Goal: Task Accomplishment & Management: Use online tool/utility

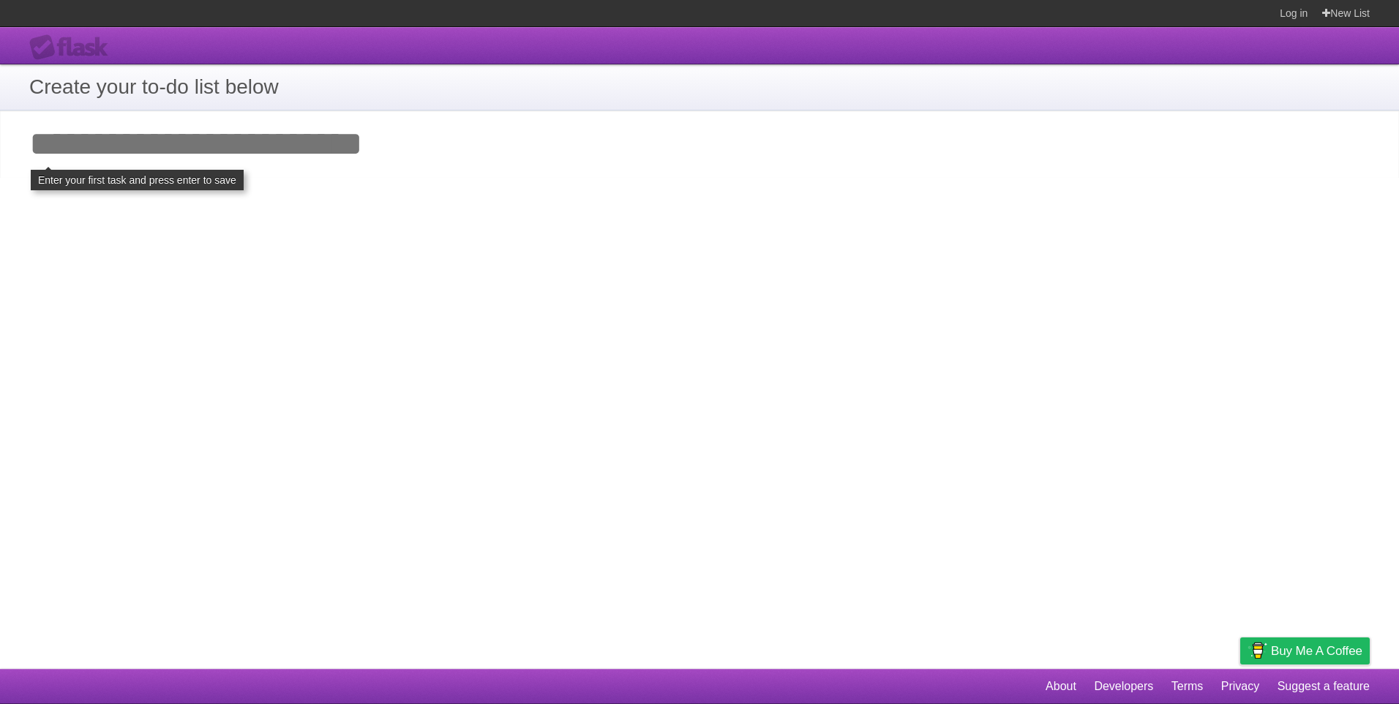
click at [272, 91] on h1 "Create your to-do list below" at bounding box center [699, 87] width 1341 height 31
drag, startPoint x: 173, startPoint y: 89, endPoint x: 124, endPoint y: 89, distance: 49.0
click at [173, 89] on h1 "Create your to-do list below" at bounding box center [699, 87] width 1341 height 31
click at [23, 93] on section "Create your to-do list below" at bounding box center [699, 87] width 1399 height 46
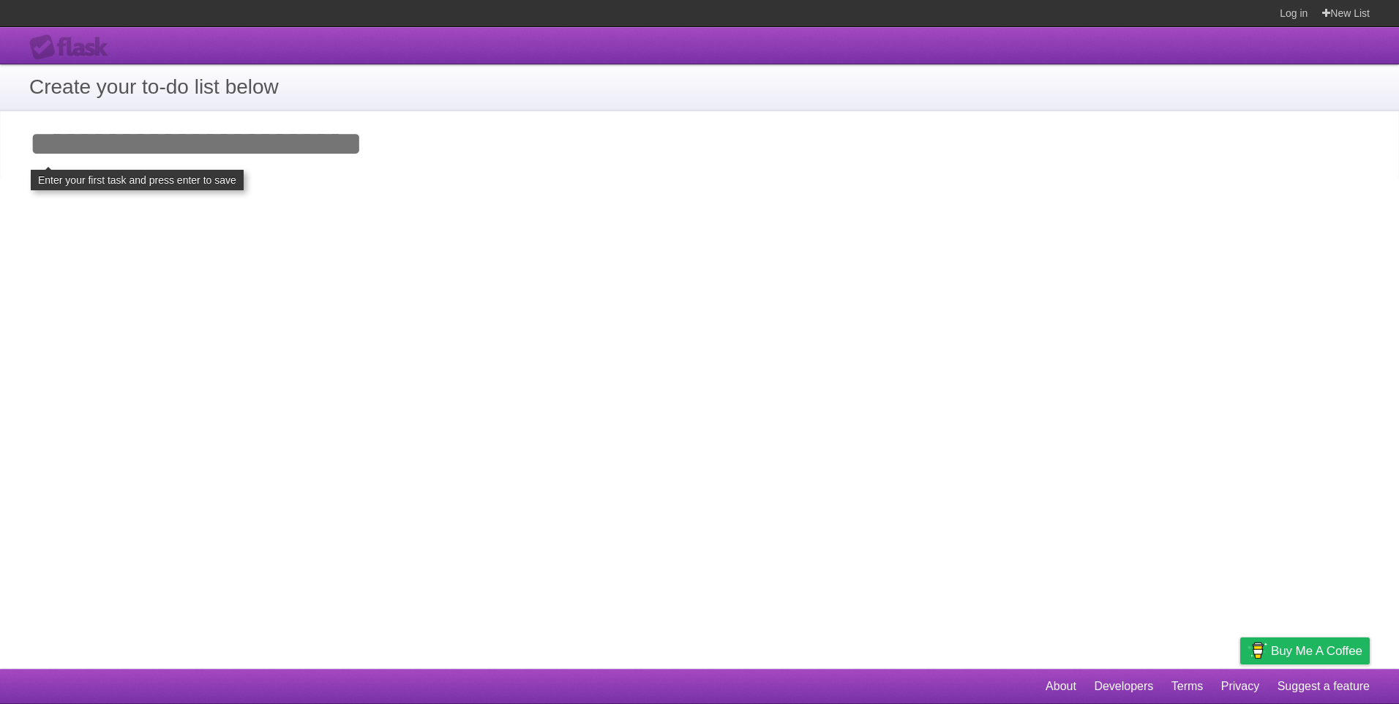
click at [225, 185] on div "**********" at bounding box center [699, 348] width 1399 height 642
drag, startPoint x: 428, startPoint y: 167, endPoint x: 210, endPoint y: 116, distance: 224.0
click at [382, 151] on input "Add your first task" at bounding box center [699, 143] width 1399 height 67
click at [30, 82] on h1 "Create your to-do list below" at bounding box center [699, 87] width 1341 height 31
click at [255, 86] on h1 "Create your to-do list below" at bounding box center [699, 87] width 1341 height 31
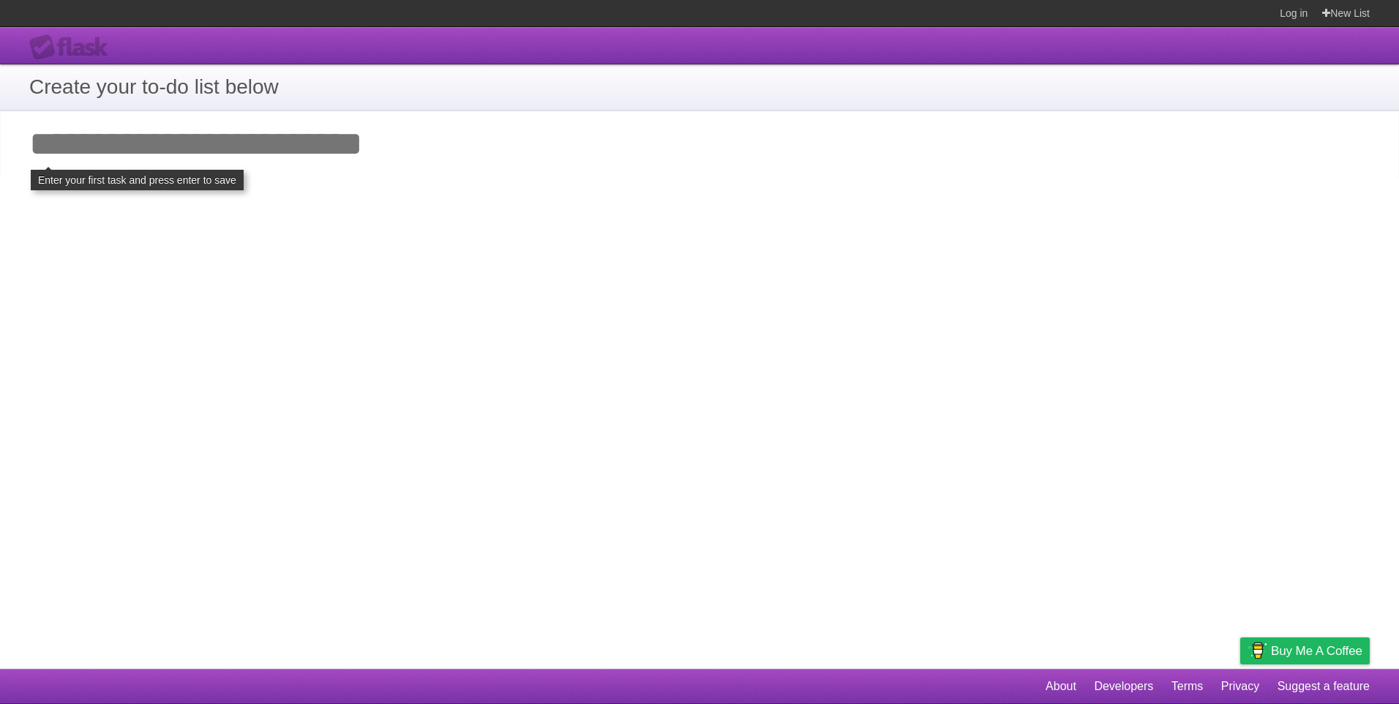
drag, startPoint x: 255, startPoint y: 86, endPoint x: 190, endPoint y: 84, distance: 65.1
click at [190, 84] on h1 "Create your to-do list below" at bounding box center [699, 87] width 1341 height 31
click at [321, 160] on input "Add your first task" at bounding box center [699, 143] width 1399 height 67
type input "***"
click input "**********" at bounding box center [0, 0] width 0 height 0
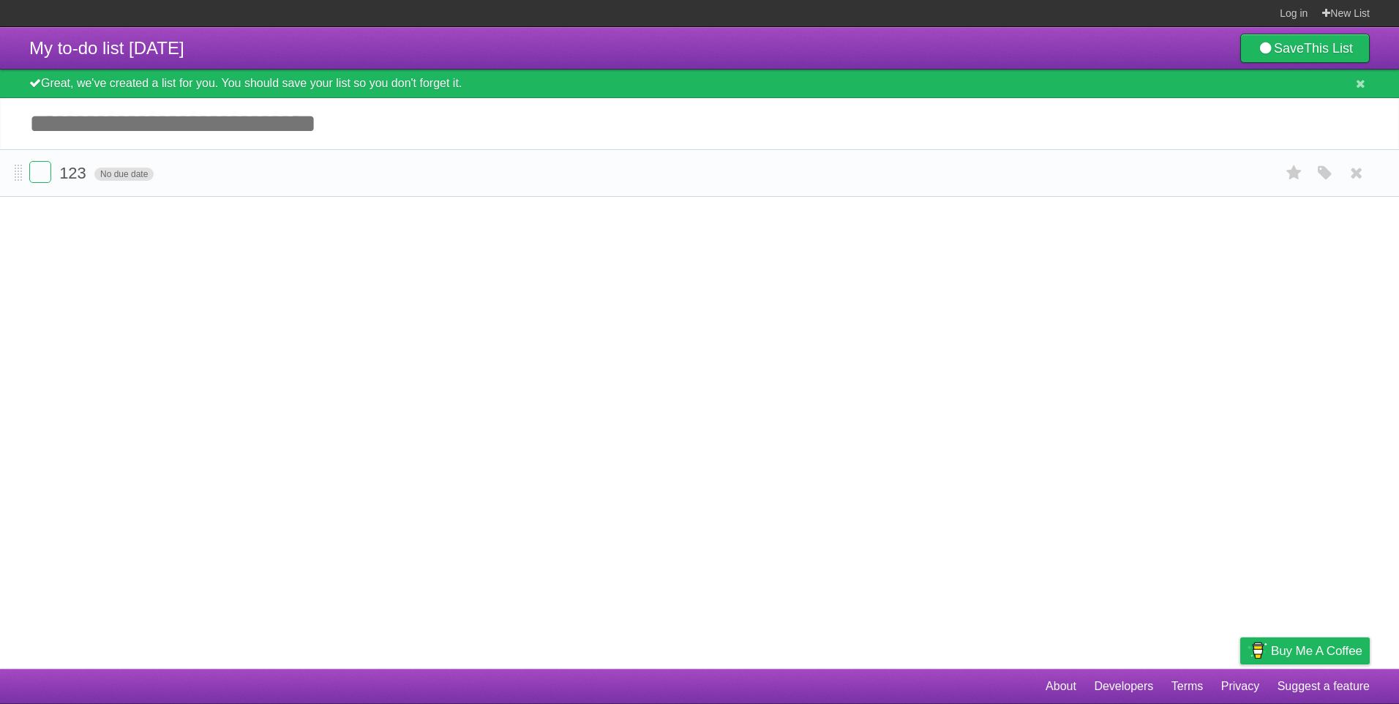
click at [129, 175] on span "No due date" at bounding box center [123, 174] width 59 height 13
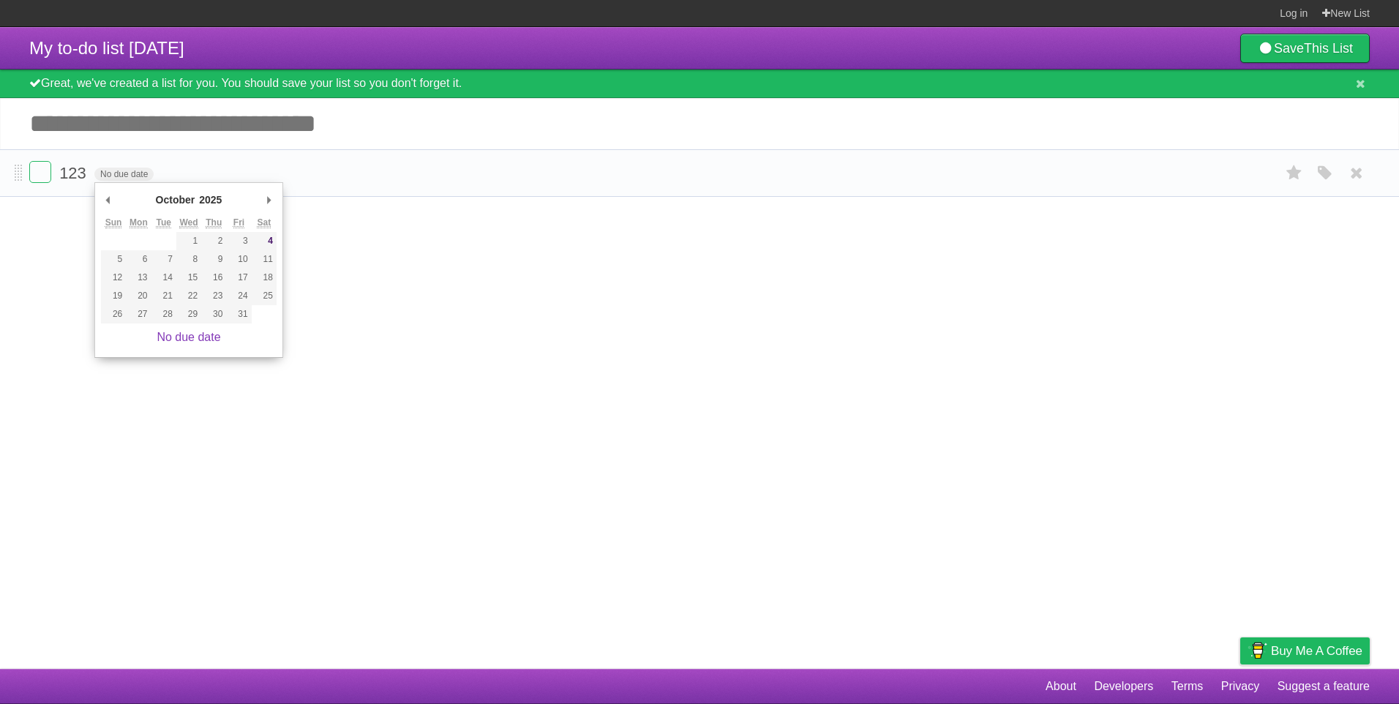
click at [220, 162] on li "123 No due date White Red Blue Green Purple Orange" at bounding box center [699, 173] width 1399 height 48
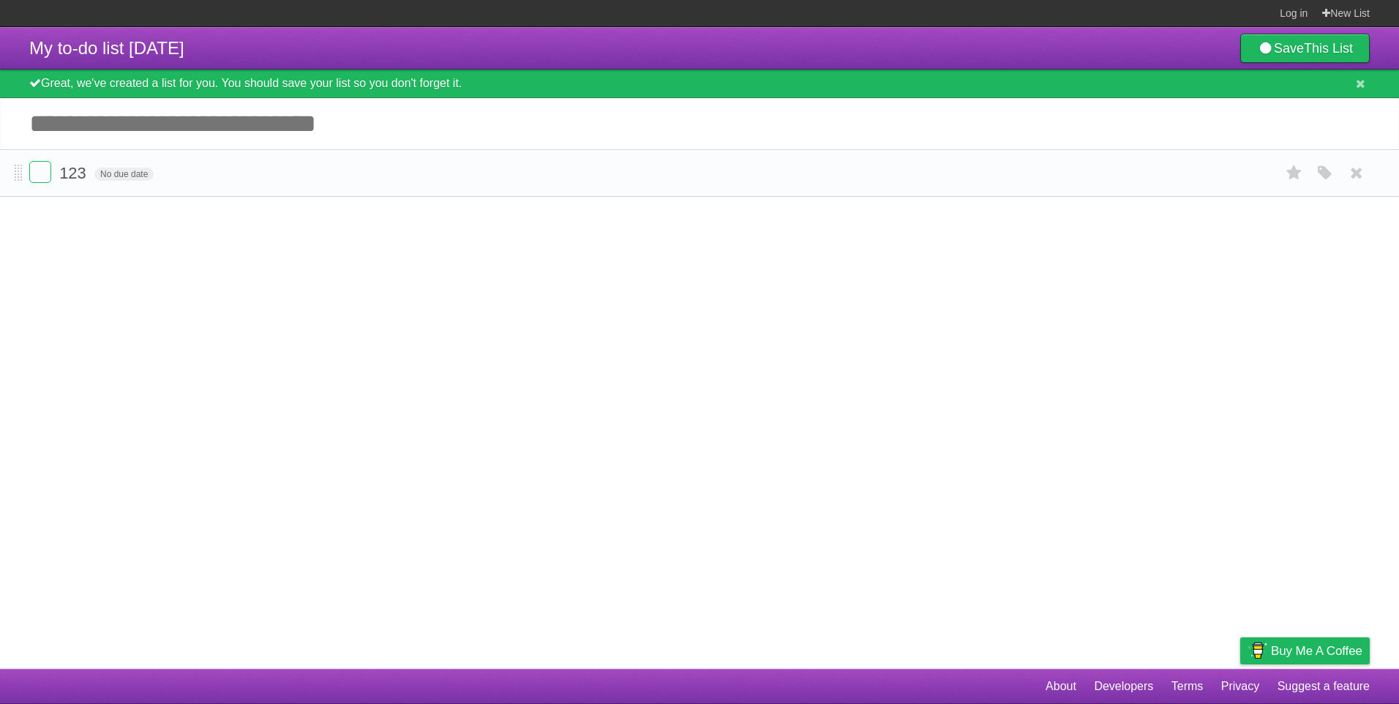
drag, startPoint x: 206, startPoint y: 165, endPoint x: 122, endPoint y: 163, distance: 84.2
click at [195, 168] on form "123 No due date White Red Blue Green Purple Orange" at bounding box center [699, 173] width 1341 height 24
click at [19, 174] on span at bounding box center [19, 174] width 8 height 18
drag, startPoint x: 19, startPoint y: 174, endPoint x: 22, endPoint y: 236, distance: 62.3
click at [1286, 53] on link "Save This List" at bounding box center [1305, 48] width 130 height 29
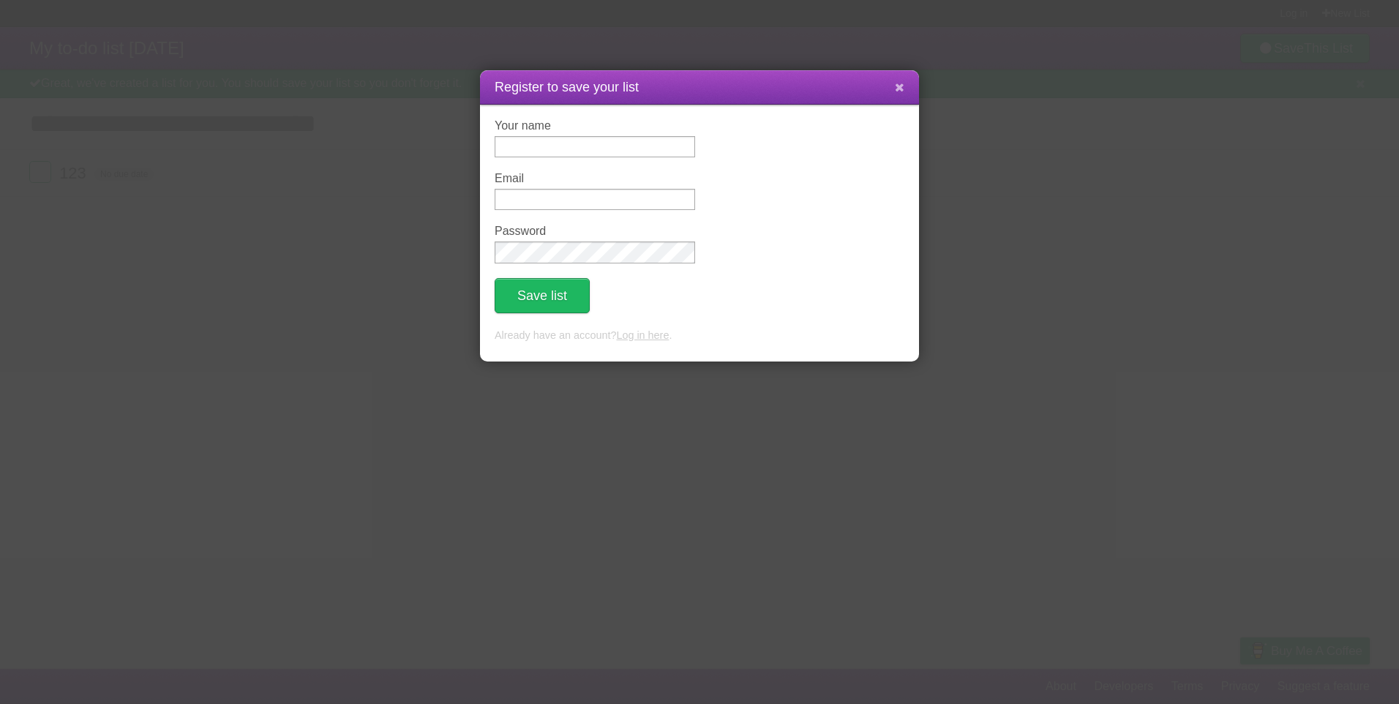
click at [904, 81] on icon at bounding box center [900, 87] width 10 height 12
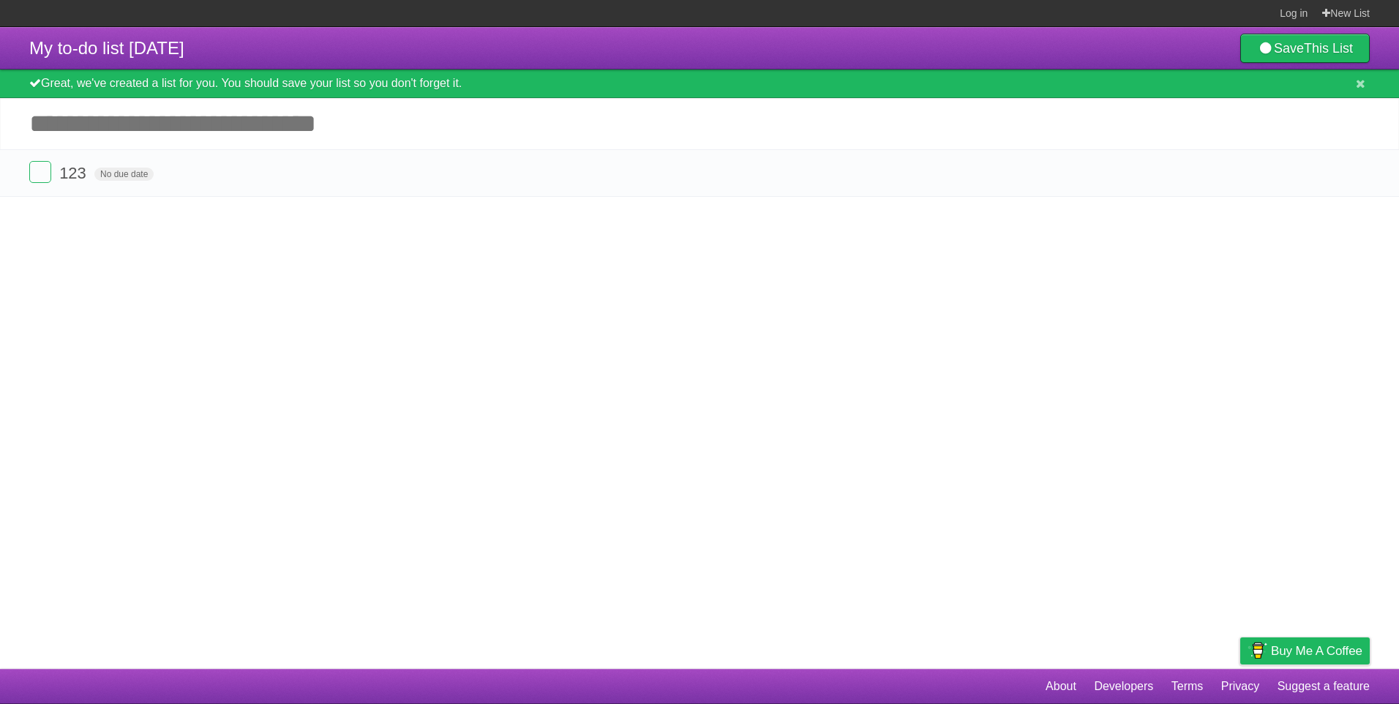
click at [97, 231] on article "My to-do list 10/04/2025 Save This List Great, we've created a list for you. Yo…" at bounding box center [699, 348] width 1399 height 642
drag, startPoint x: 544, startPoint y: 164, endPoint x: 210, endPoint y: 231, distance: 341.1
click at [530, 262] on article "My to-do list 10/04/2025 Save This List Great, we've created a list for you. Yo…" at bounding box center [699, 348] width 1399 height 642
drag, startPoint x: 20, startPoint y: 174, endPoint x: 31, endPoint y: 250, distance: 76.8
drag, startPoint x: 91, startPoint y: 190, endPoint x: 95, endPoint y: 211, distance: 21.5
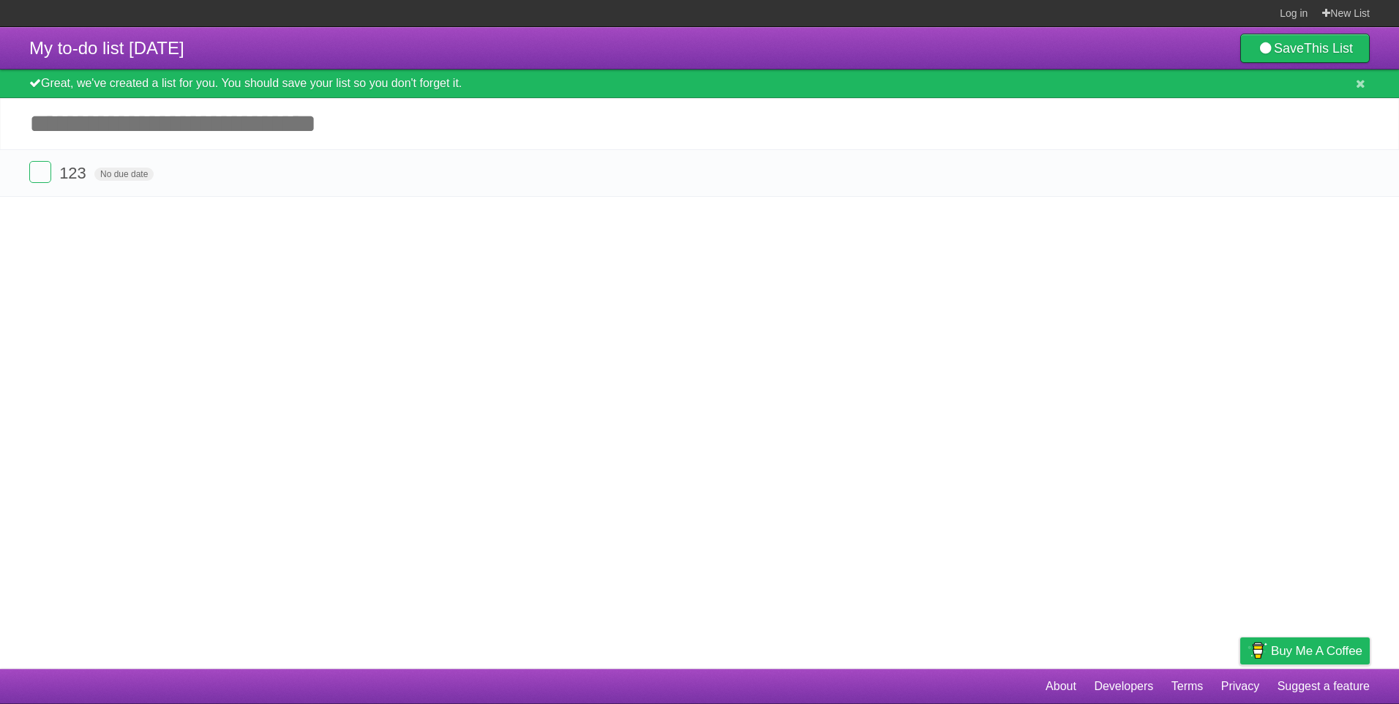
click at [95, 211] on article "My to-do list 10/04/2025 Save This List Great, we've created a list for you. Yo…" at bounding box center [699, 348] width 1399 height 642
drag, startPoint x: 95, startPoint y: 211, endPoint x: 347, endPoint y: 429, distance: 332.6
click at [321, 400] on article "My to-do list 10/04/2025 Save This List Great, we've created a list for you. Yo…" at bounding box center [699, 348] width 1399 height 642
drag, startPoint x: 18, startPoint y: 179, endPoint x: 28, endPoint y: 198, distance: 22.3
click at [80, 169] on span "123" at bounding box center [74, 173] width 31 height 18
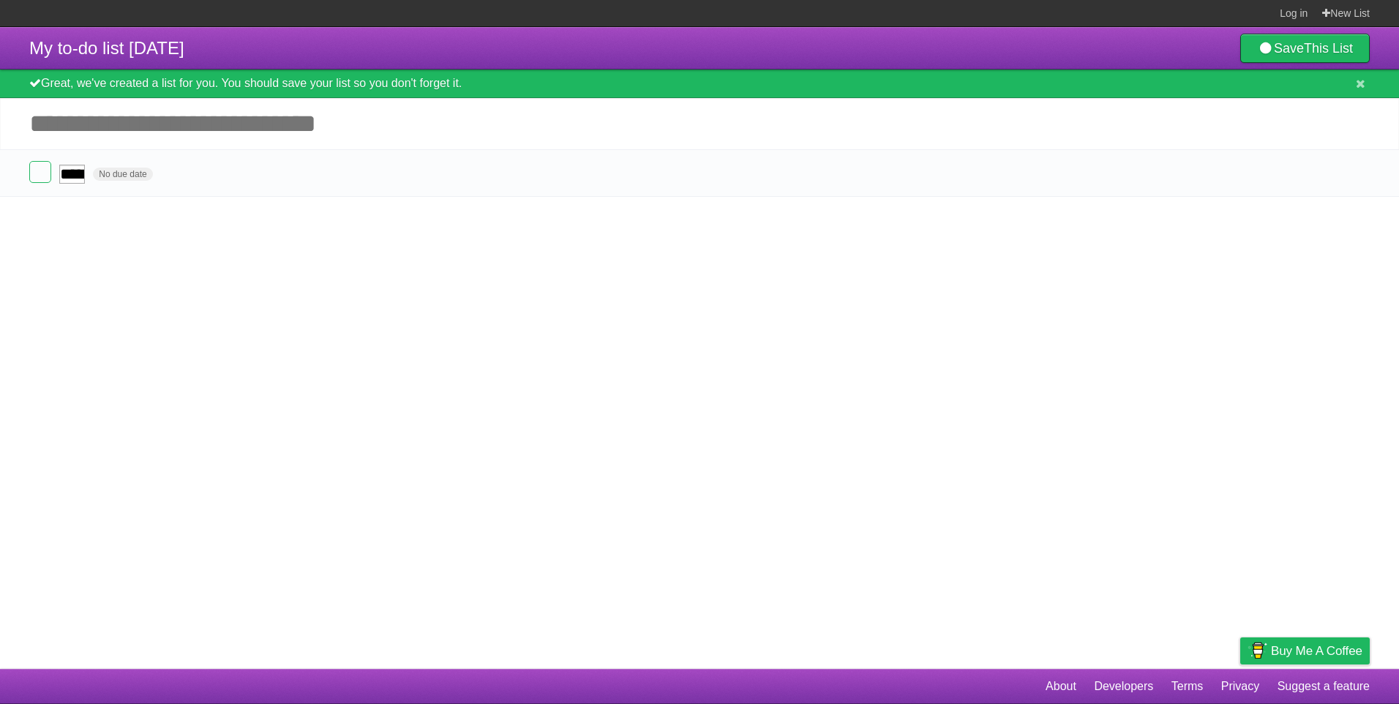
type input "******"
click at [91, 168] on span "213213" at bounding box center [87, 173] width 57 height 18
type input "**********"
click at [1361, 86] on icon at bounding box center [1361, 84] width 10 height 12
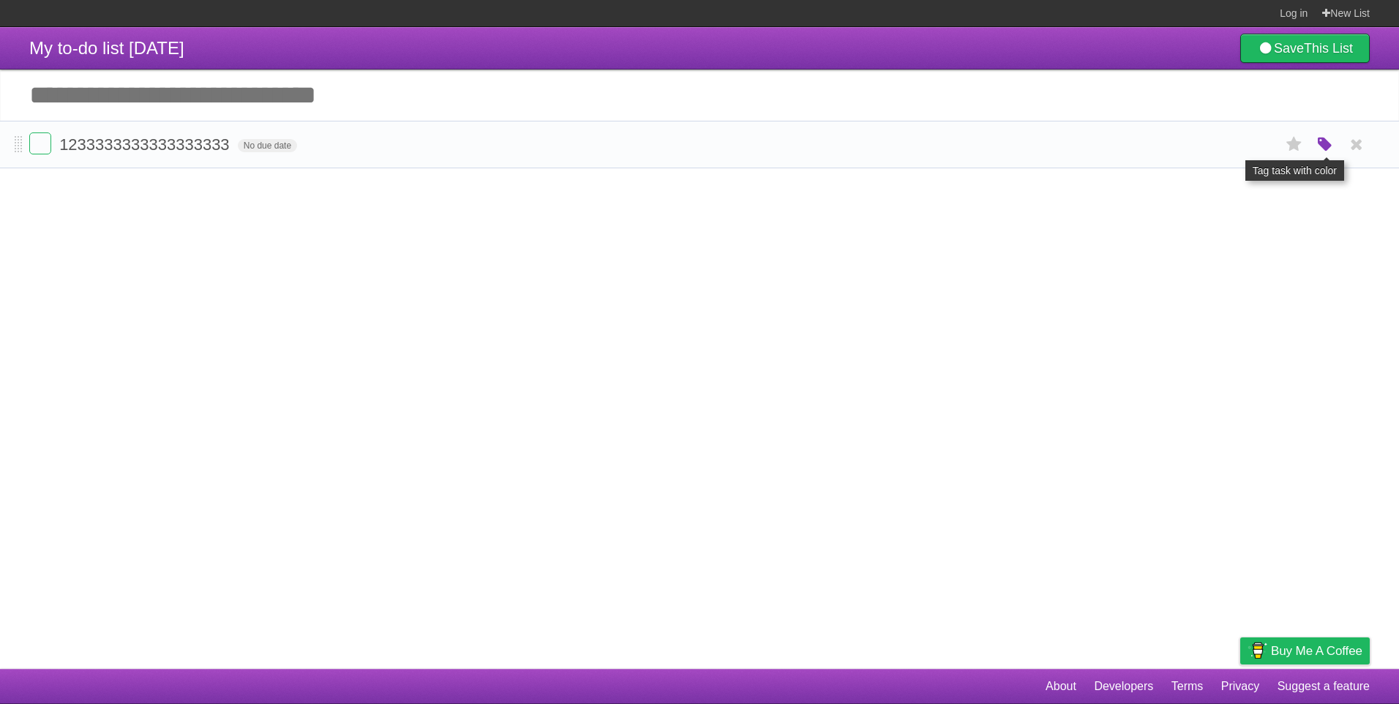
click at [1323, 145] on icon "button" at bounding box center [1325, 144] width 20 height 19
click at [1262, 143] on label "Orange" at bounding box center [1261, 144] width 16 height 16
click at [1259, 143] on label "Orange" at bounding box center [1261, 144] width 16 height 16
click at [1242, 149] on label "Purple" at bounding box center [1242, 144] width 16 height 16
click at [1218, 149] on label "Green" at bounding box center [1222, 144] width 16 height 16
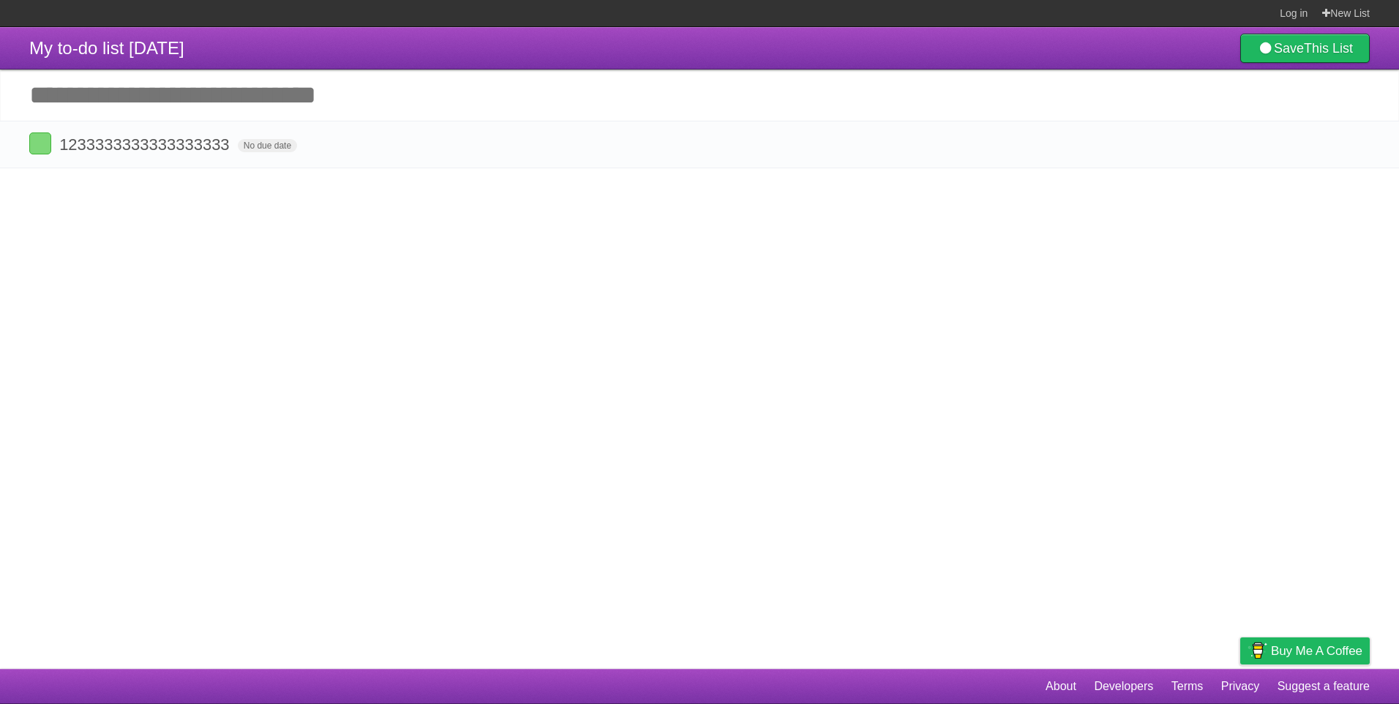
click at [1243, 260] on article "My to-do list 10/04/2025 Save This List Great, we've created a list for you. Yo…" at bounding box center [699, 348] width 1399 height 642
click at [1323, 145] on icon "button" at bounding box center [1325, 144] width 20 height 19
click at [45, 148] on label at bounding box center [40, 143] width 22 height 22
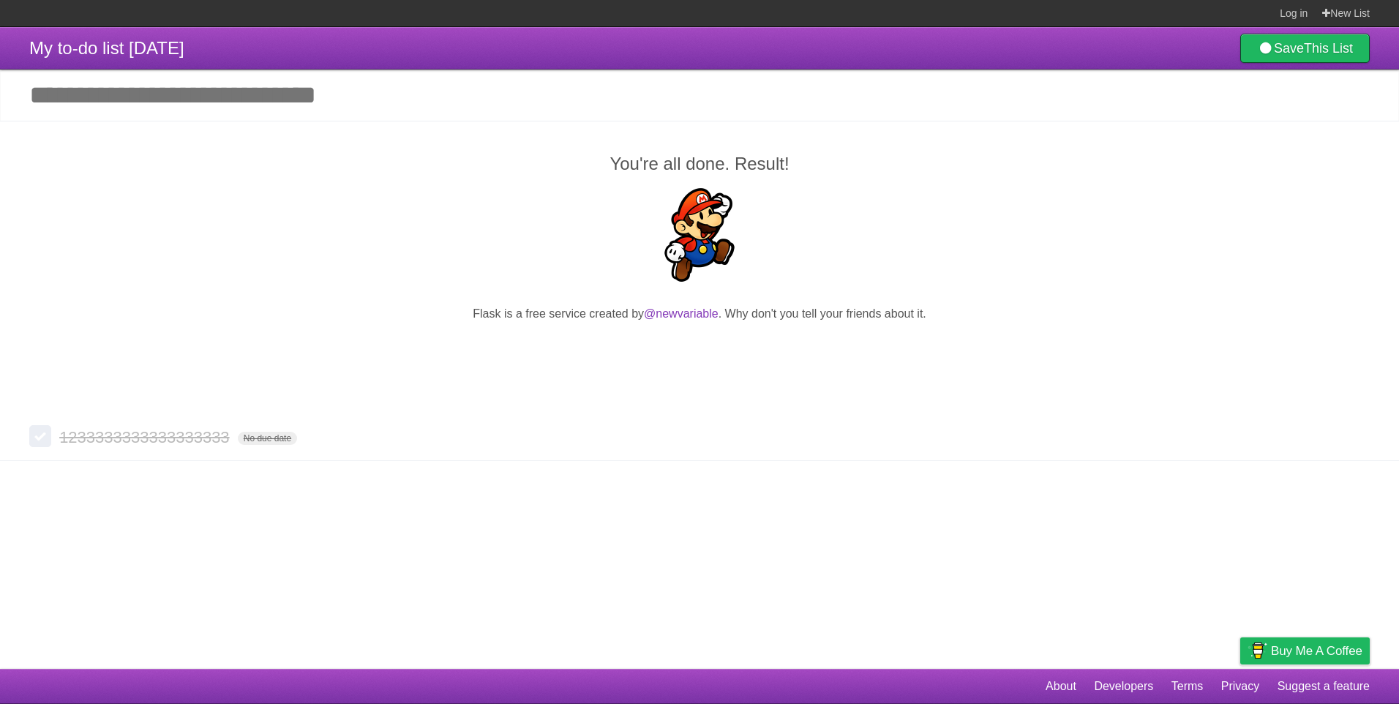
click at [251, 98] on input "Add another task" at bounding box center [699, 95] width 1399 height 51
type input "***"
click input "*********" at bounding box center [0, 0] width 0 height 0
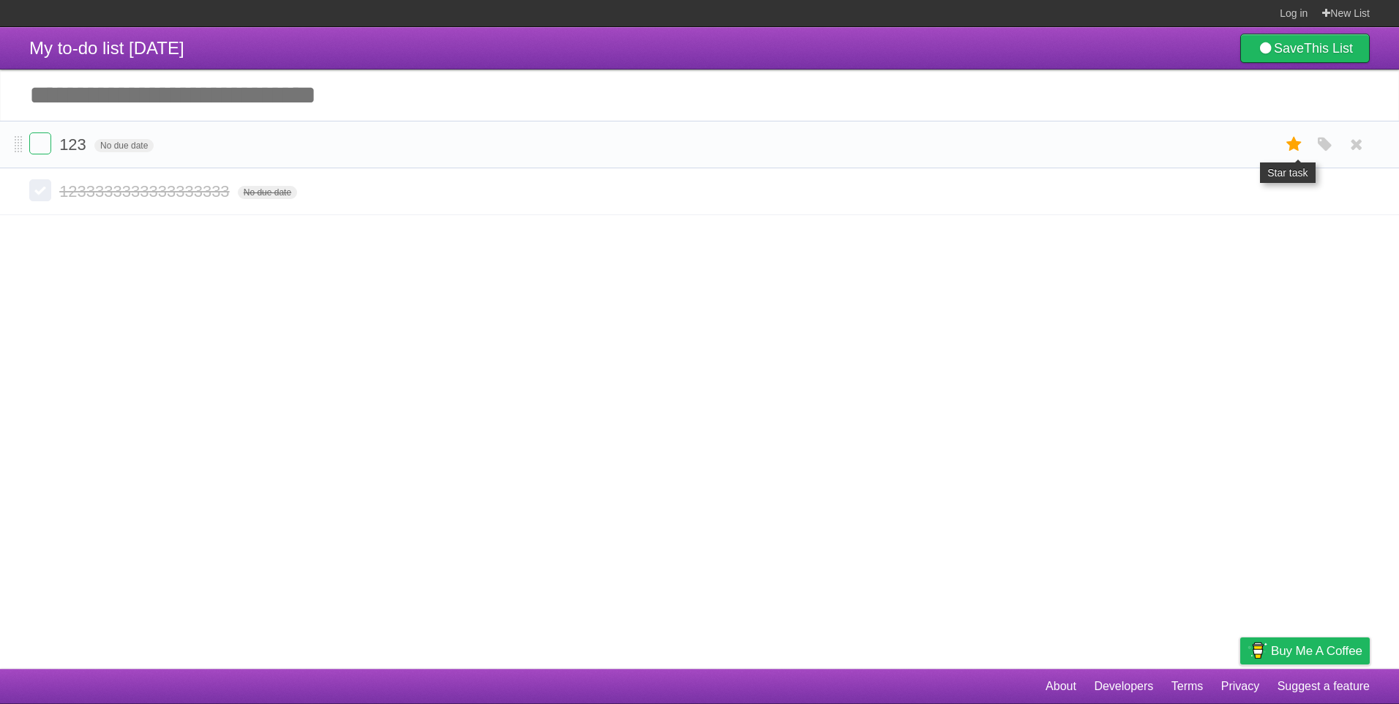
click at [1301, 140] on icon at bounding box center [1294, 144] width 20 height 24
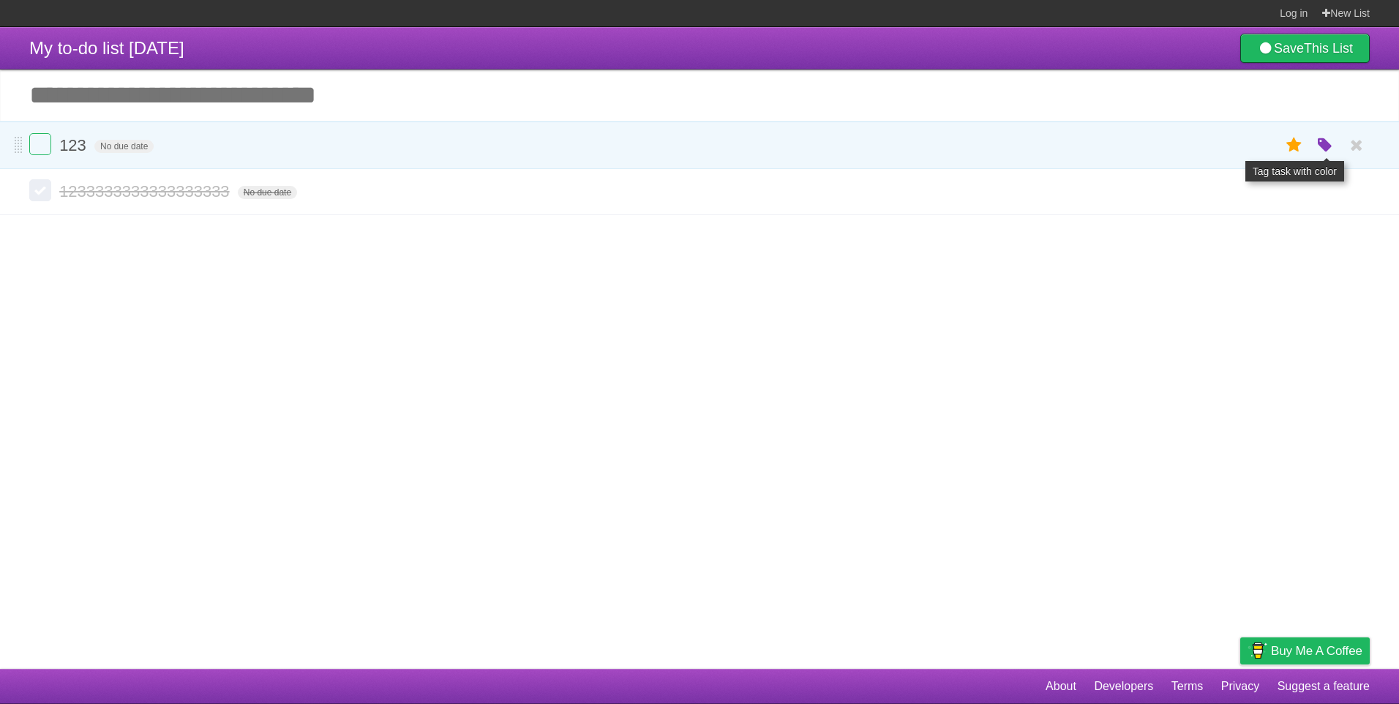
click at [1331, 149] on icon "button" at bounding box center [1325, 145] width 20 height 19
click at [1360, 150] on icon at bounding box center [1356, 145] width 20 height 24
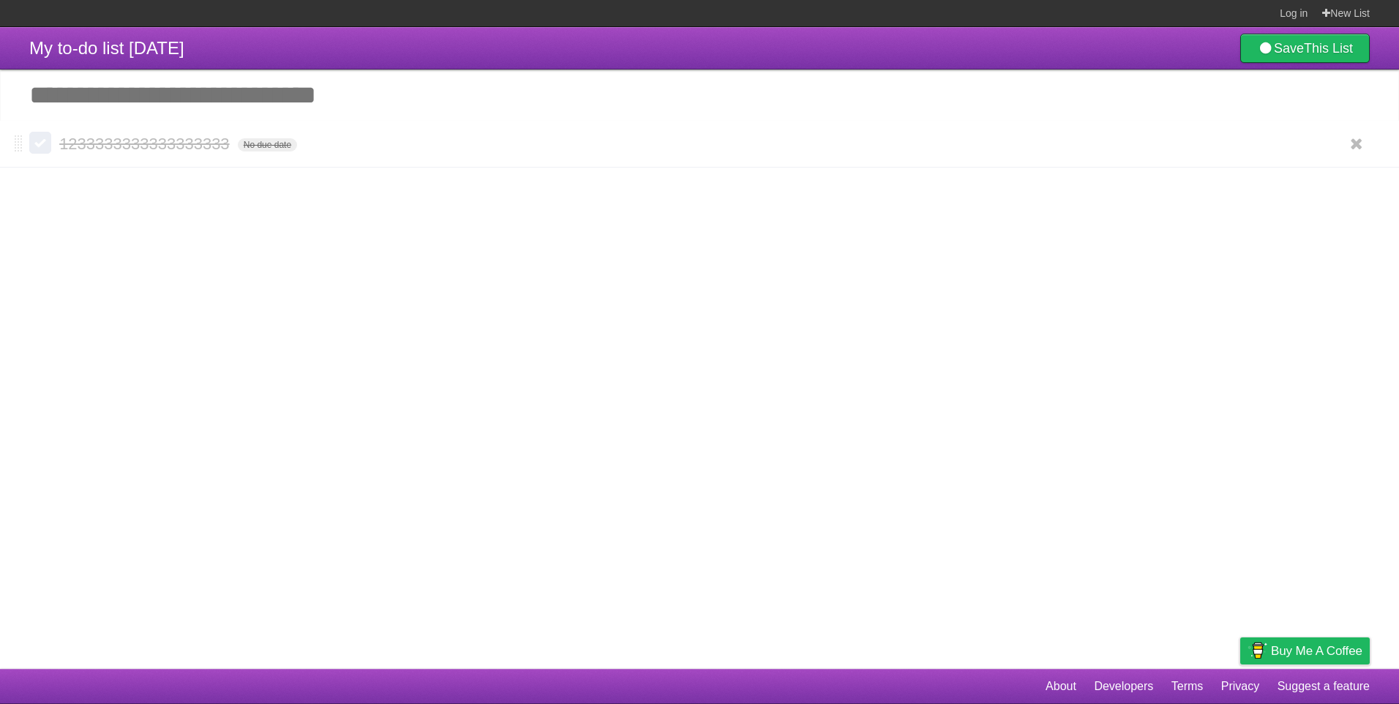
click at [42, 146] on label at bounding box center [40, 143] width 22 height 22
